Goal: Task Accomplishment & Management: Manage account settings

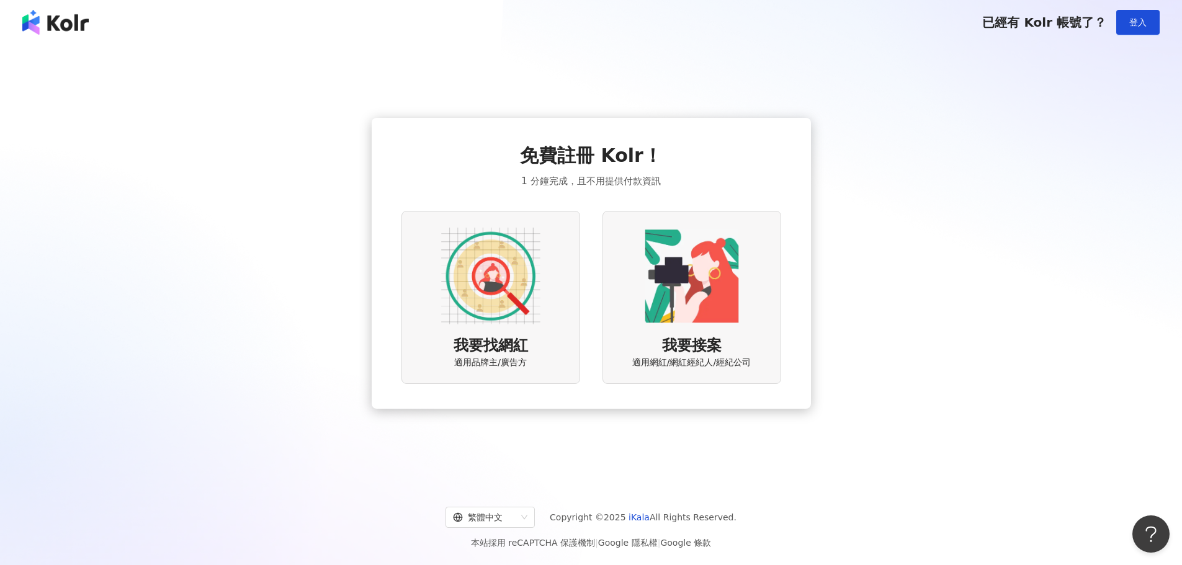
click at [490, 280] on img at bounding box center [490, 275] width 99 height 99
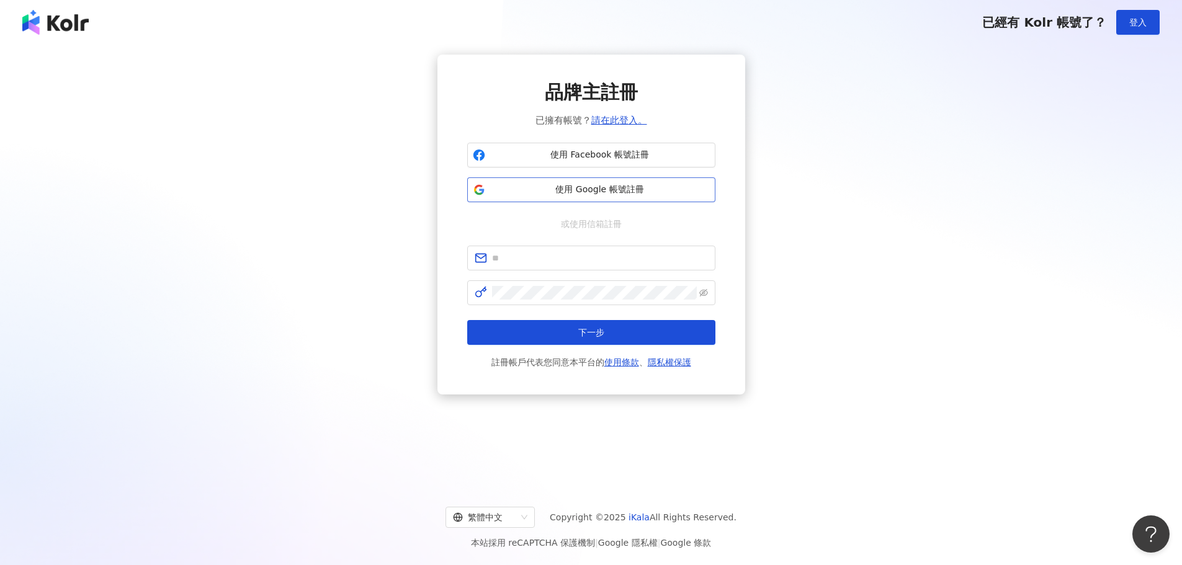
click at [590, 184] on span "使用 Google 帳號註冊" at bounding box center [600, 190] width 220 height 12
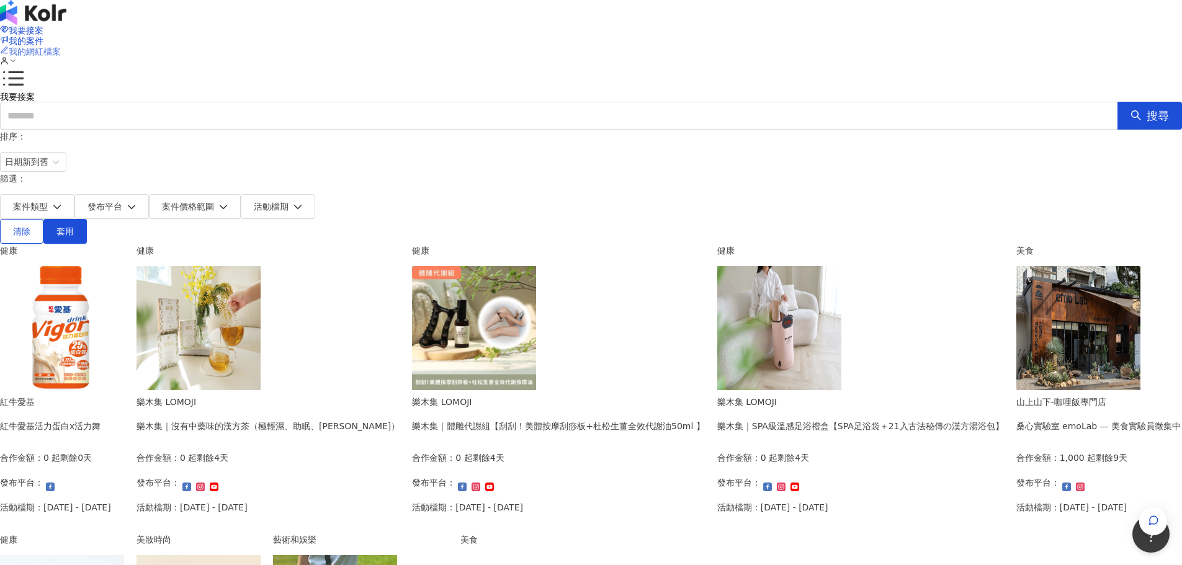
click at [61, 47] on span "我的網紅檔案" at bounding box center [35, 52] width 52 height 10
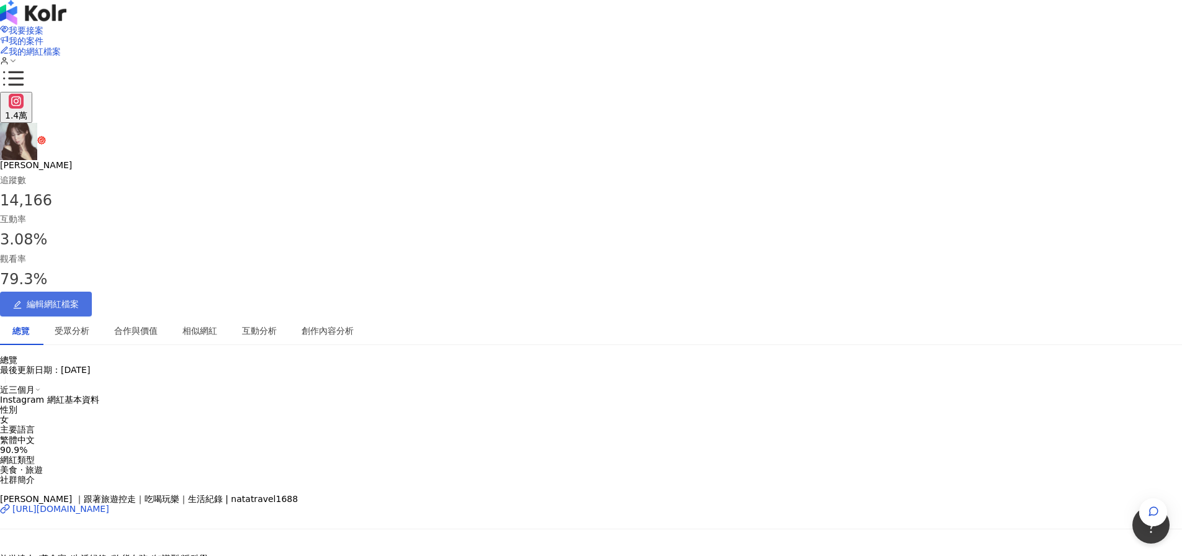
click at [79, 299] on span "編輯網紅檔案" at bounding box center [53, 304] width 52 height 10
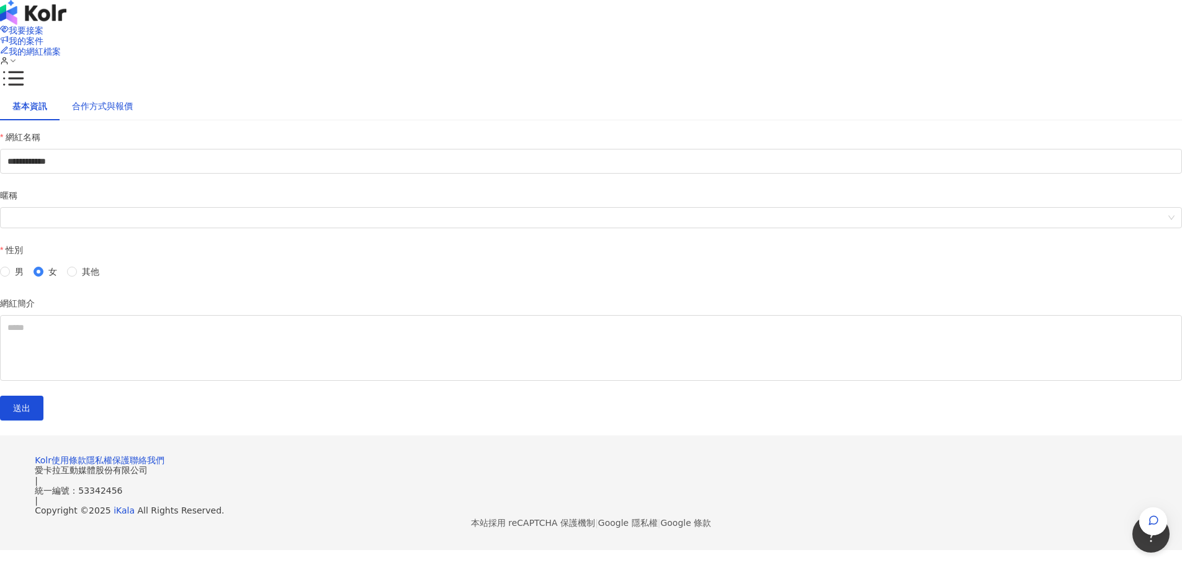
click at [133, 113] on div "合作方式與報價" at bounding box center [102, 106] width 61 height 14
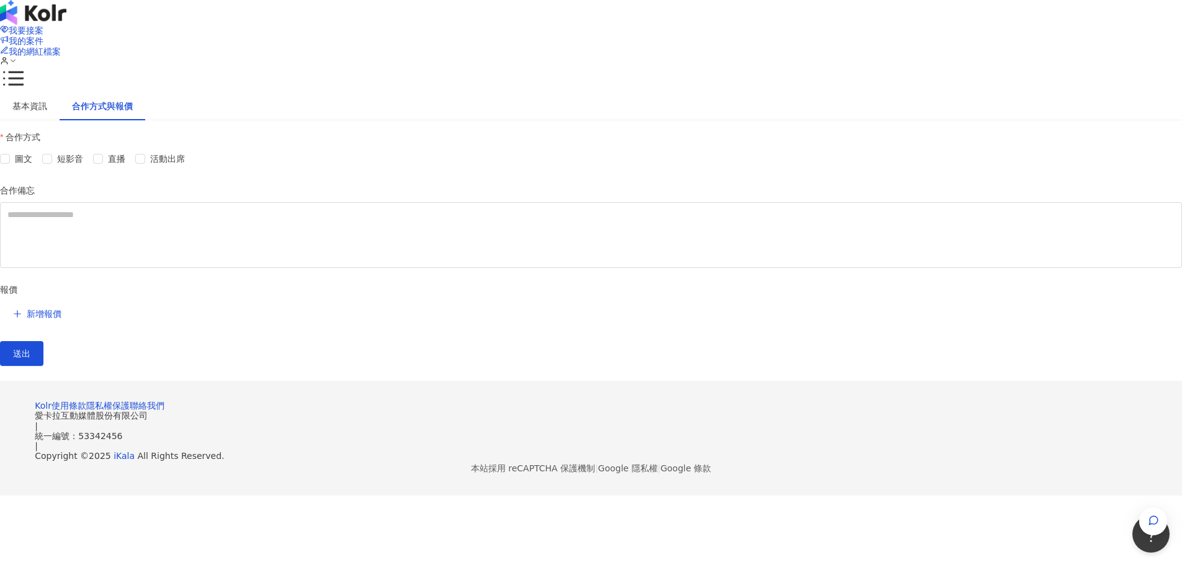
click at [1046, 92] on div at bounding box center [591, 92] width 1182 height 0
click at [170, 27] on div "我要接案 我的案件 我的網紅檔案" at bounding box center [591, 46] width 1182 height 92
click at [60, 120] on div "基本資訊" at bounding box center [30, 106] width 60 height 29
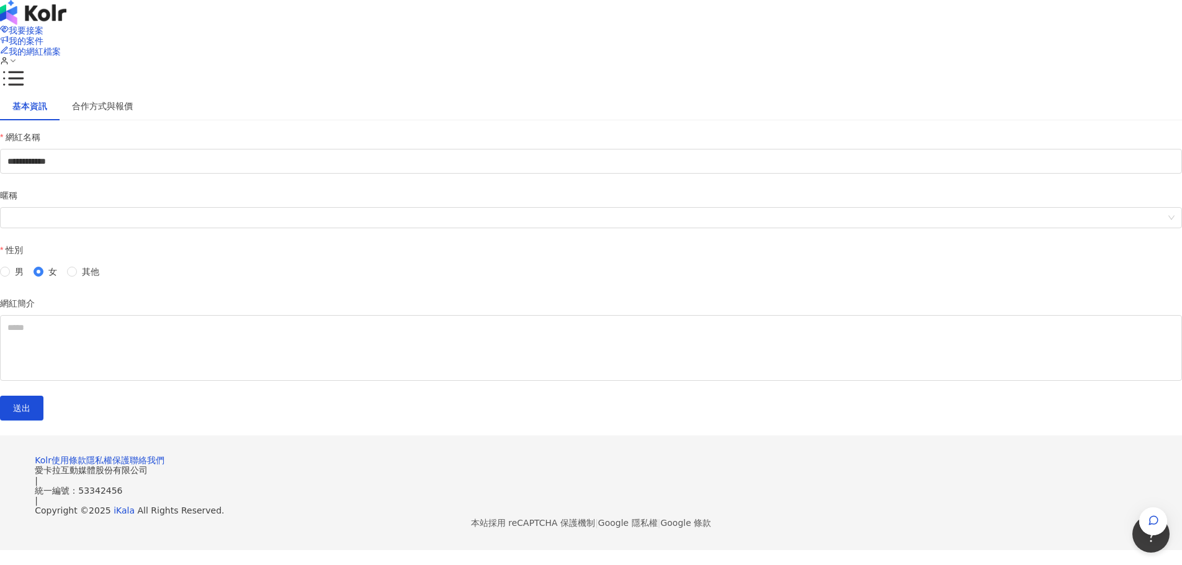
click at [194, 92] on div at bounding box center [591, 92] width 1182 height 0
click at [743, 38] on div "我要接案 我的案件 我的網紅檔案" at bounding box center [591, 46] width 1182 height 92
click at [989, 92] on div at bounding box center [591, 92] width 1182 height 0
